Goal: Communication & Community: Answer question/provide support

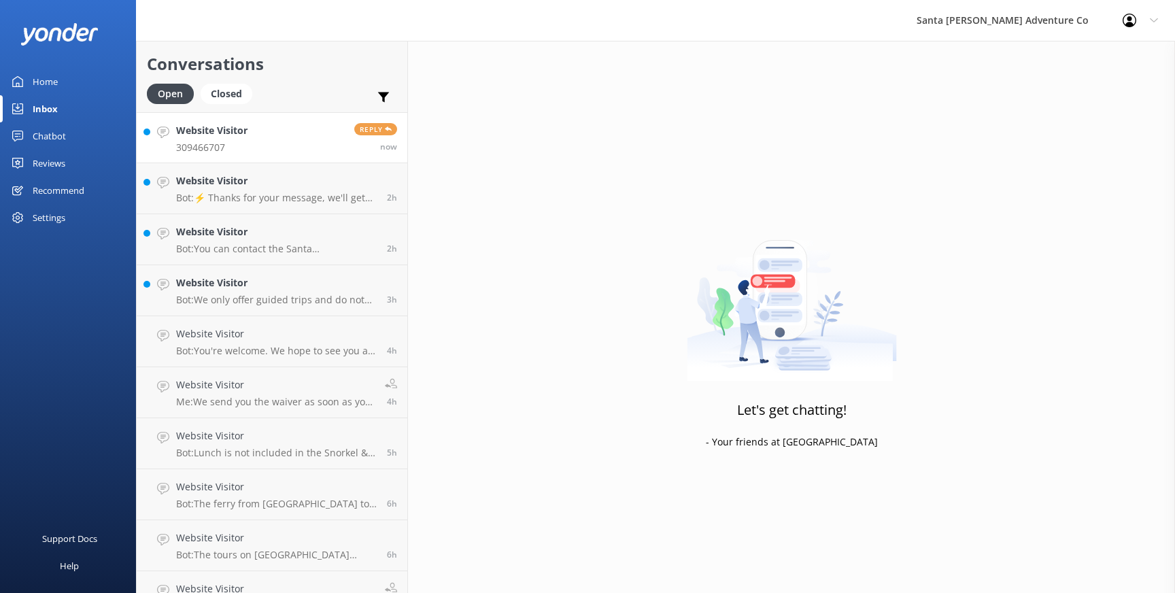
click at [220, 148] on p "309466707" at bounding box center [211, 147] width 71 height 12
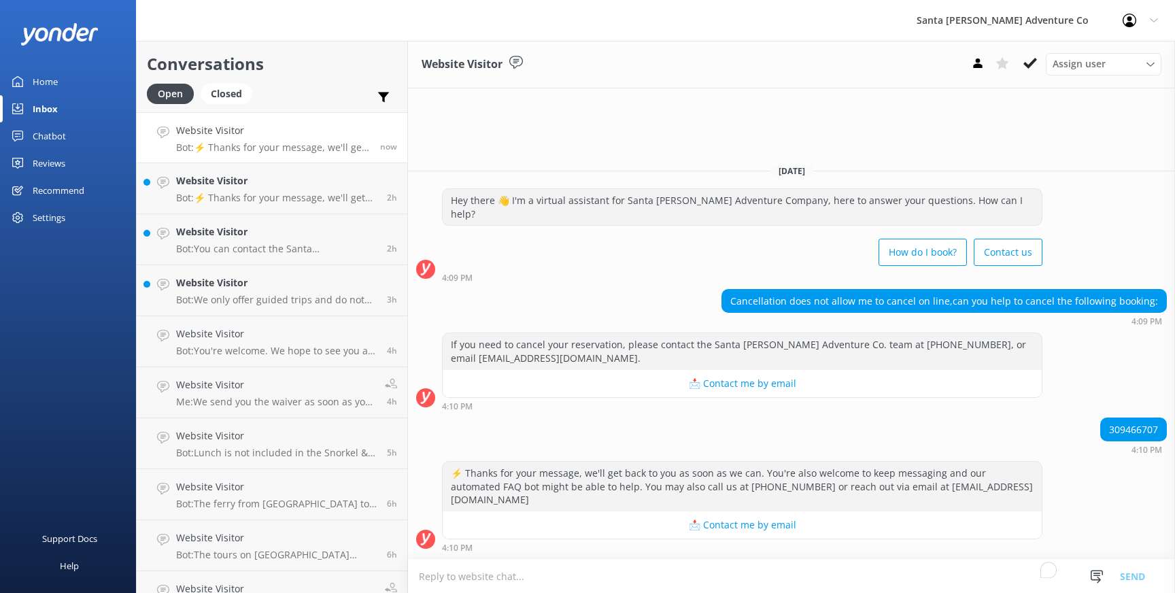
click at [428, 579] on textarea "To enrich screen reader interactions, please activate Accessibility in Grammarl…" at bounding box center [791, 576] width 767 height 33
drag, startPoint x: 1110, startPoint y: 443, endPoint x: 1160, endPoint y: 443, distance: 50.3
click at [1160, 441] on div "309466707" at bounding box center [1133, 429] width 65 height 23
copy div "309466707"
click at [474, 578] on textarea "To enrich screen reader interactions, please activate Accessibility in Grammarl…" at bounding box center [791, 576] width 767 height 33
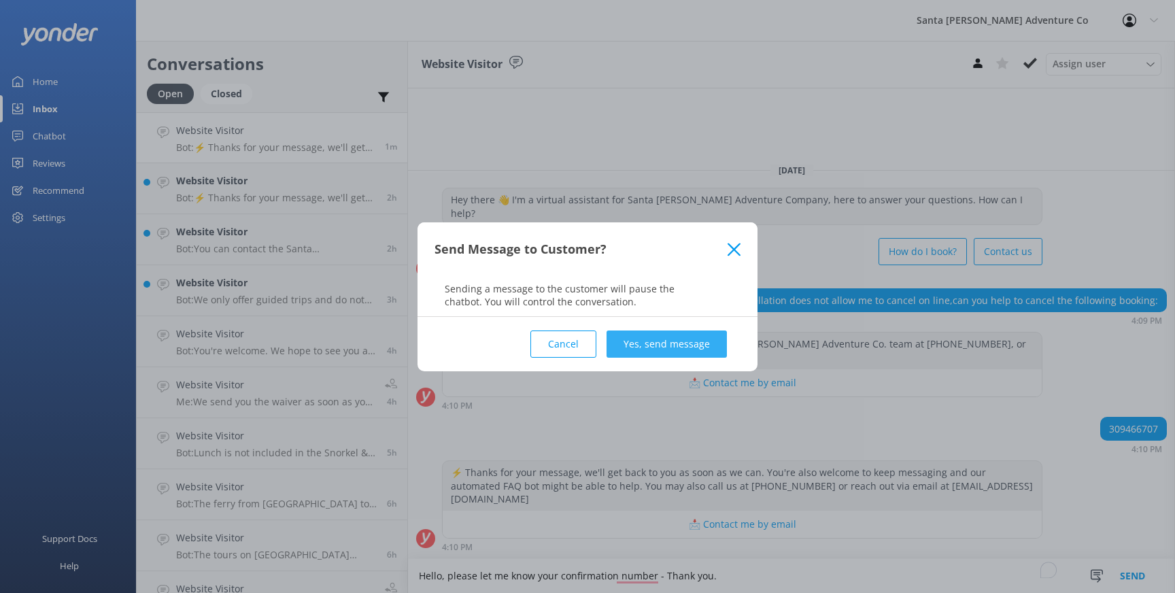
type textarea "Hello, please let me know your confirmation number - Thank you."
click at [662, 341] on button "Yes, send message" at bounding box center [667, 343] width 120 height 27
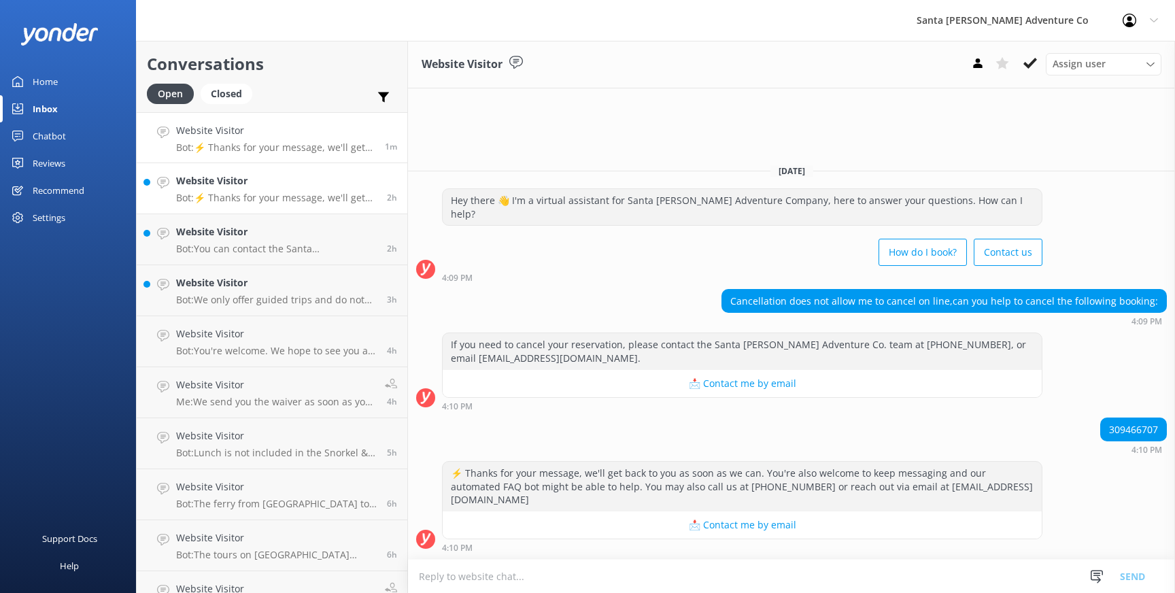
click at [237, 199] on p "Bot: ⚡ Thanks for your message, we'll get back to you as soon as we can. You're…" at bounding box center [276, 198] width 201 height 12
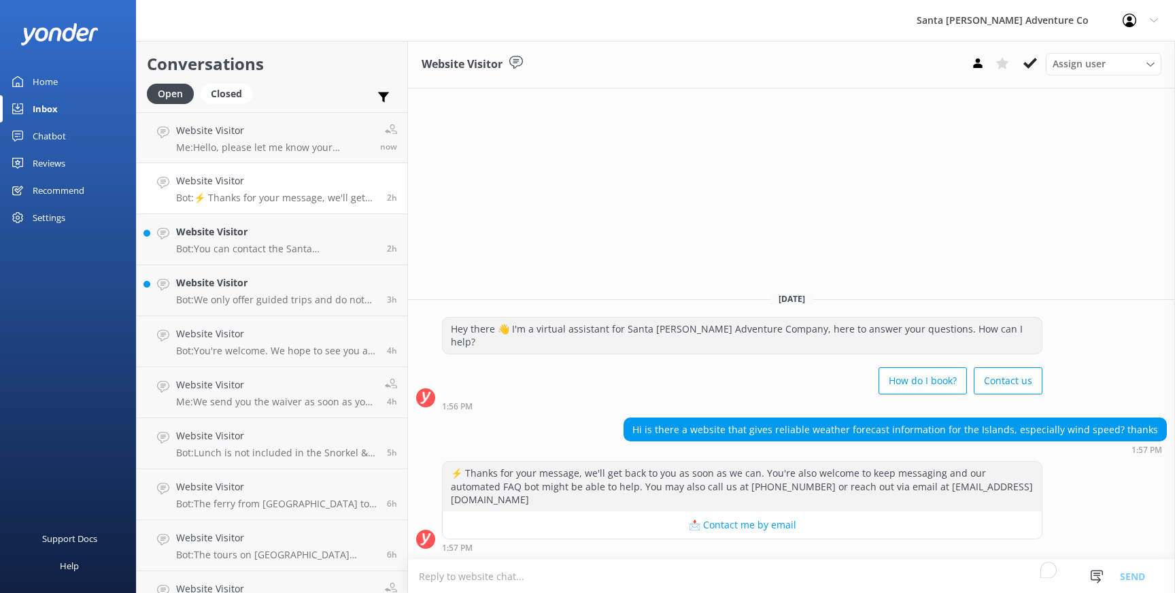
click at [464, 579] on textarea "To enrich screen reader interactions, please activate Accessibility in Grammarl…" at bounding box center [791, 576] width 767 height 33
type textarea "y"
click at [517, 576] on textarea "You can try Windy" at bounding box center [791, 576] width 767 height 34
paste textarea "[URL][DOMAIN_NAME]"
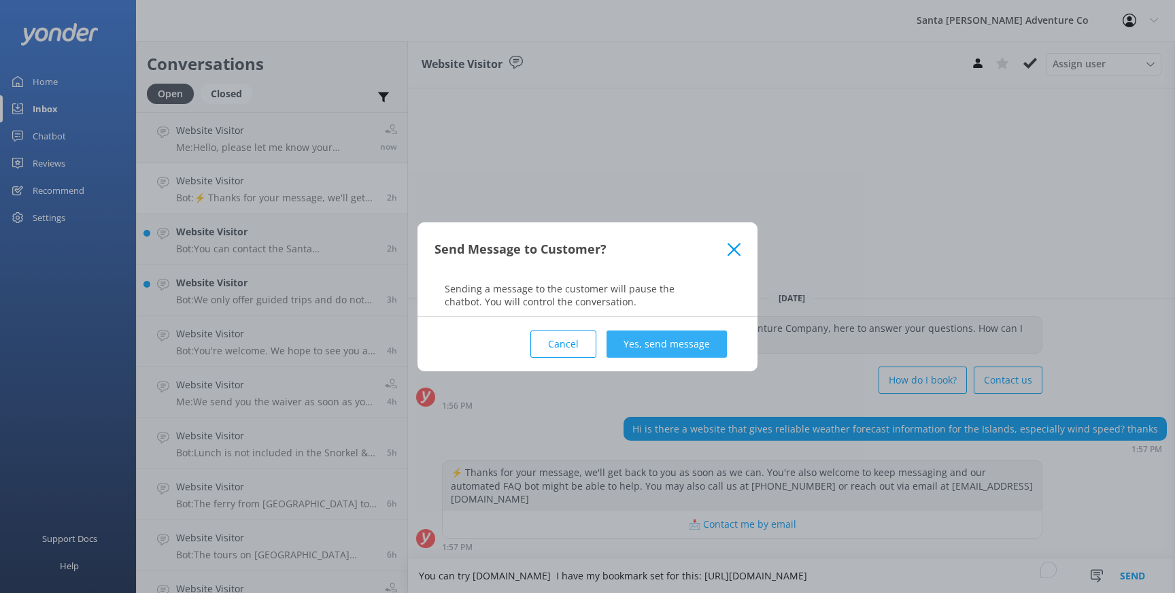
type textarea "You can try [DOMAIN_NAME] I have my bookmark set for this: [URL][DOMAIN_NAME]"
click at [649, 343] on button "Yes, send message" at bounding box center [667, 343] width 120 height 27
